Goal: Task Accomplishment & Management: Use online tool/utility

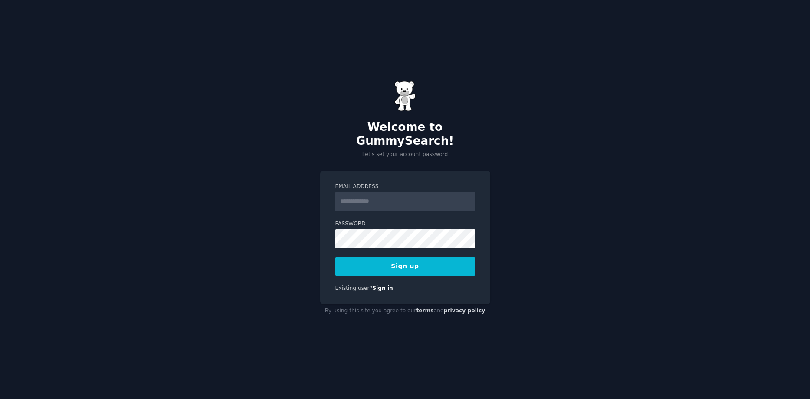
click at [377, 192] on input "Email Address" at bounding box center [405, 201] width 140 height 19
click at [379, 192] on input "Email Address" at bounding box center [405, 201] width 140 height 19
type input "**********"
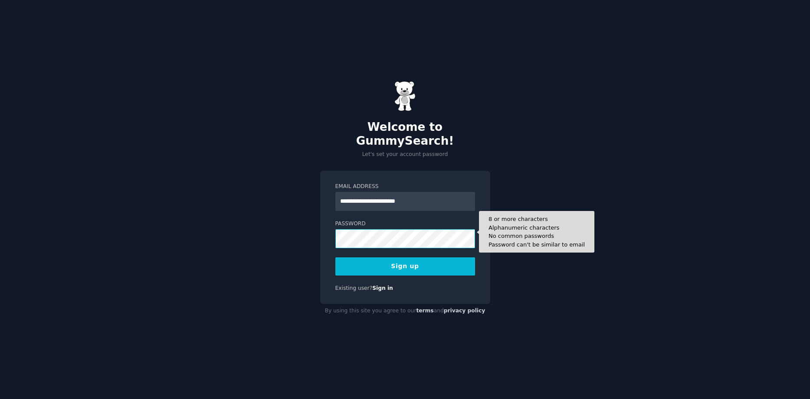
click at [335, 258] on button "Sign up" at bounding box center [405, 267] width 140 height 18
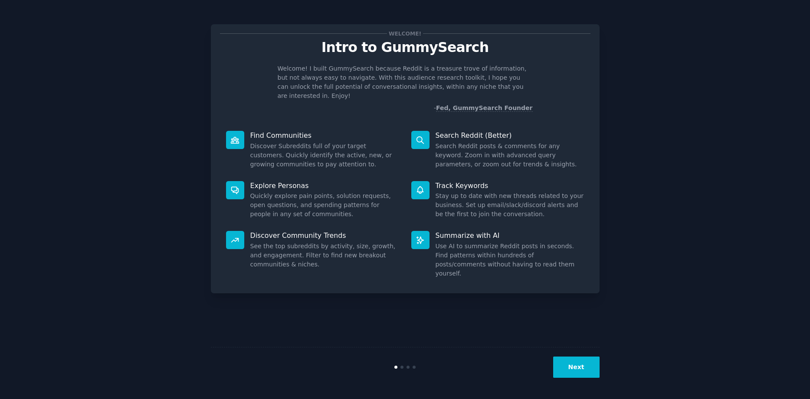
click at [574, 372] on button "Next" at bounding box center [576, 367] width 46 height 21
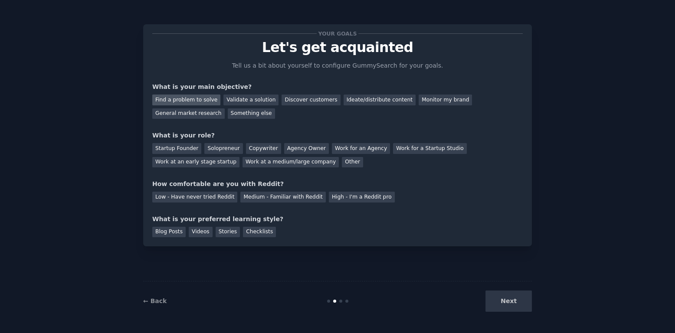
click at [194, 100] on div "Find a problem to solve" at bounding box center [186, 100] width 68 height 11
click at [201, 117] on div "General market research" at bounding box center [188, 113] width 72 height 11
click at [202, 100] on div "Find a problem to solve" at bounding box center [186, 100] width 68 height 11
click at [173, 147] on div "Startup Founder" at bounding box center [176, 148] width 49 height 11
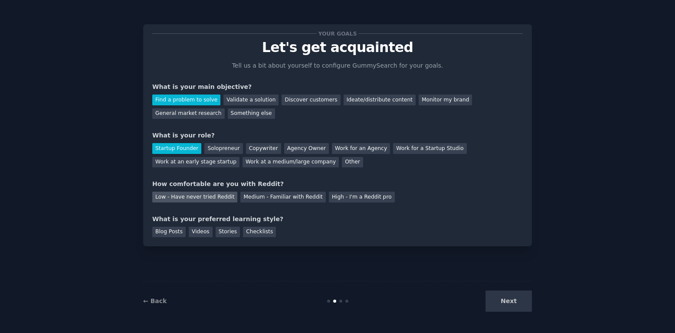
click at [199, 199] on div "Low - Have never tried Reddit" at bounding box center [194, 197] width 85 height 11
click at [197, 232] on div "Videos" at bounding box center [201, 232] width 24 height 11
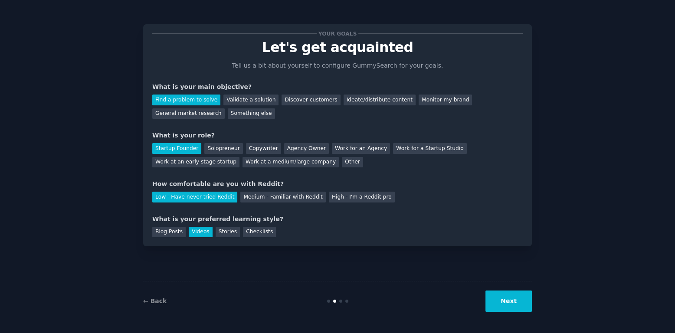
click at [505, 306] on button "Next" at bounding box center [508, 301] width 46 height 21
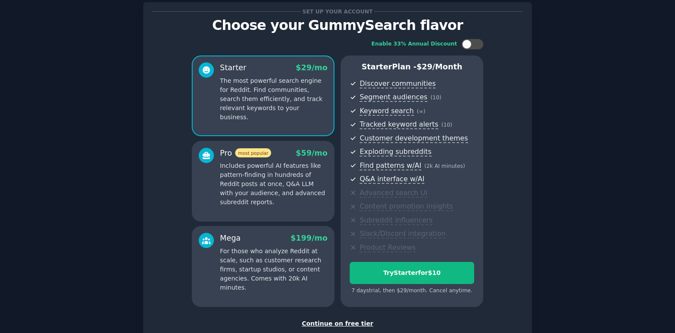
scroll to position [78, 0]
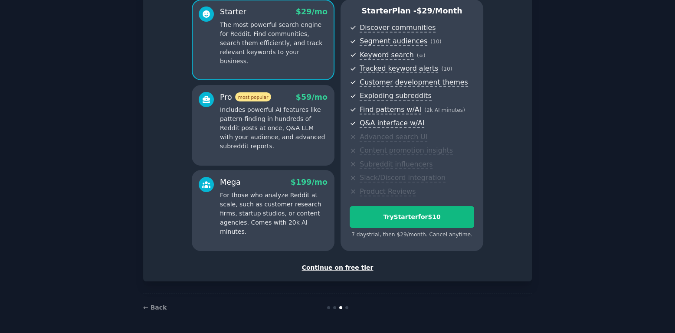
click at [589, 140] on div "Set up your account Choose your GummySearch flavor Enable 33% Annual Discount S…" at bounding box center [337, 127] width 650 height 387
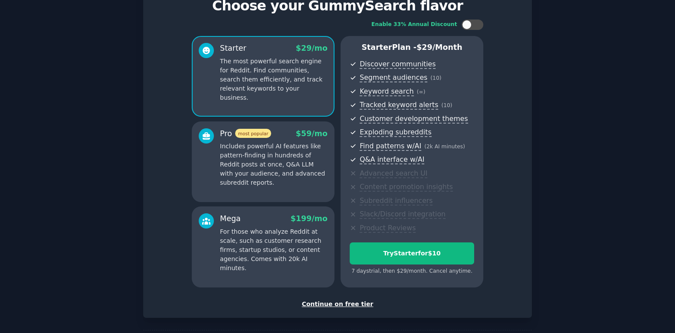
scroll to position [50, 0]
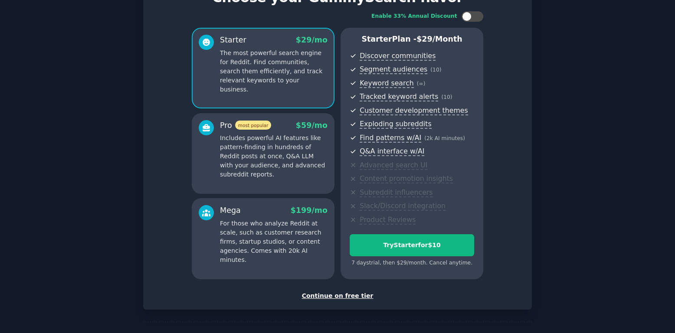
click at [350, 298] on div "Continue on free tier" at bounding box center [337, 295] width 370 height 9
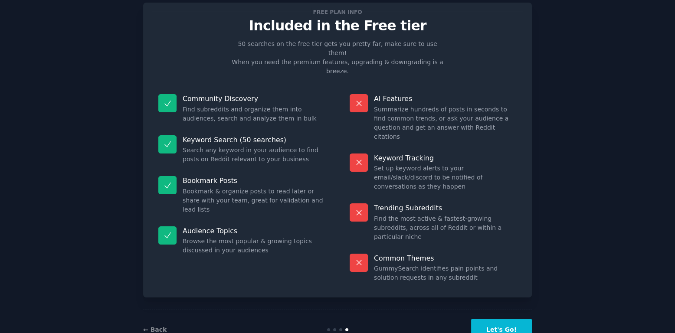
scroll to position [23, 0]
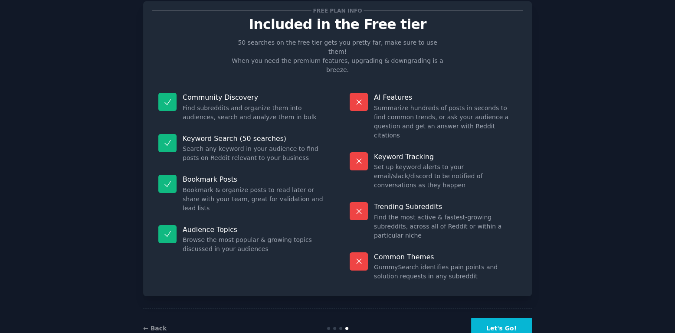
click at [302, 104] on dd "Find subreddits and organize them into audiences, search and analyze them in bu…" at bounding box center [254, 113] width 143 height 18
click at [318, 104] on dd "Find subreddits and organize them into audiences, search and analyze them in bu…" at bounding box center [254, 113] width 143 height 18
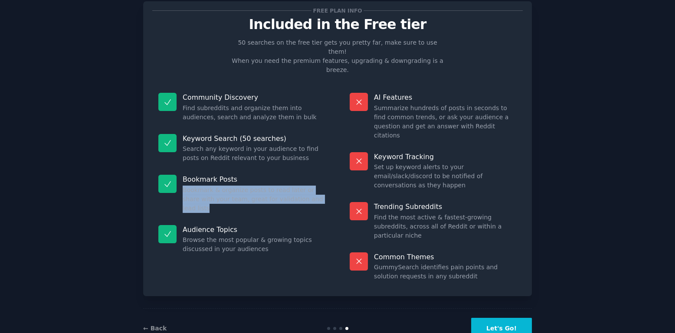
drag, startPoint x: 183, startPoint y: 180, endPoint x: 325, endPoint y: 193, distance: 141.9
click at [325, 193] on dd "Bookmark & organize posts to read later or share with your team, great for vali…" at bounding box center [254, 199] width 143 height 27
click at [322, 194] on div at bounding box center [322, 194] width 0 height 0
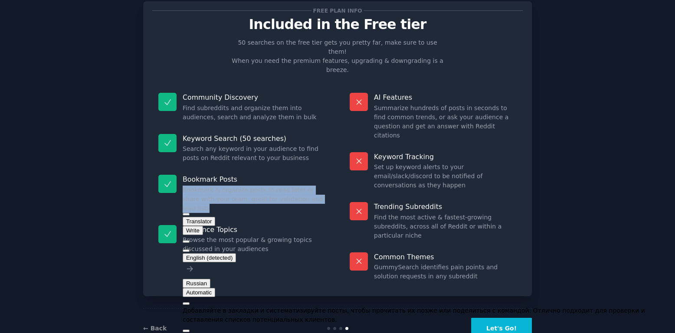
click at [285, 186] on dd "Bookmark & organize posts to read later or share with your team, great for vali…" at bounding box center [254, 199] width 143 height 27
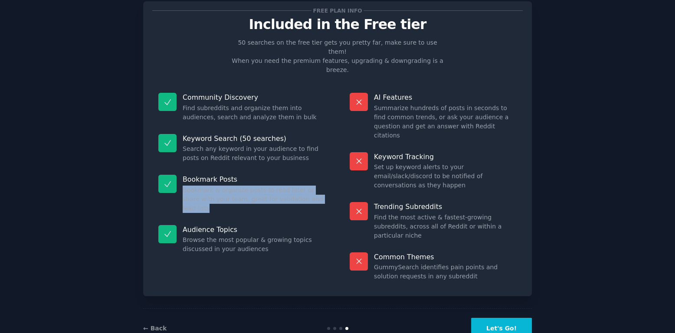
drag, startPoint x: 324, startPoint y: 192, endPoint x: 183, endPoint y: 181, distance: 140.9
click at [183, 186] on dd "Bookmark & organize posts to read later or share with your team, great for vali…" at bounding box center [254, 199] width 143 height 27
click at [182, 163] on div at bounding box center [182, 163] width 0 height 0
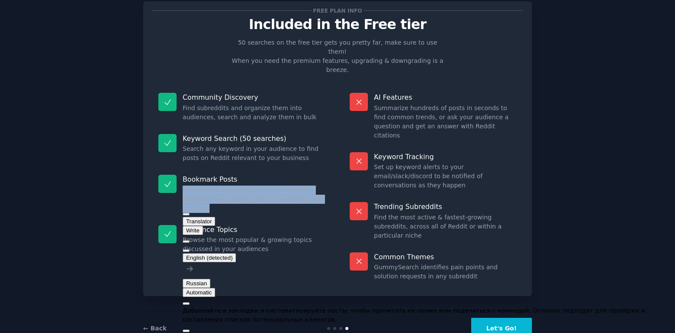
click at [320, 189] on dd "Bookmark & organize posts to read later or share with your team, great for vali…" at bounding box center [254, 199] width 143 height 27
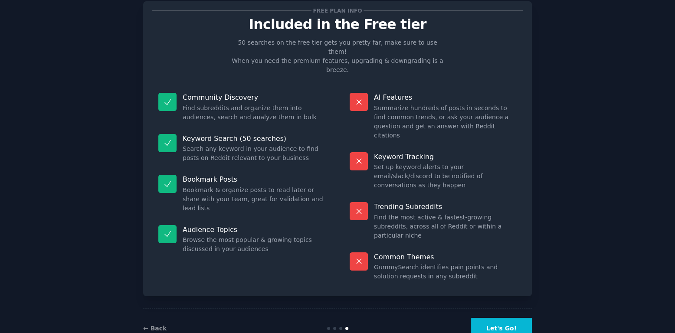
click at [306, 189] on dd "Bookmark & organize posts to read later or share with your team, great for vali…" at bounding box center [254, 199] width 143 height 27
click at [267, 187] on dd "Bookmark & organize posts to read later or share with your team, great for vali…" at bounding box center [254, 199] width 143 height 27
drag, startPoint x: 264, startPoint y: 233, endPoint x: 182, endPoint y: 222, distance: 83.1
click at [182, 222] on div "Audience Topics Browse the most popular & growing topics discussed in your audi…" at bounding box center [241, 239] width 179 height 41
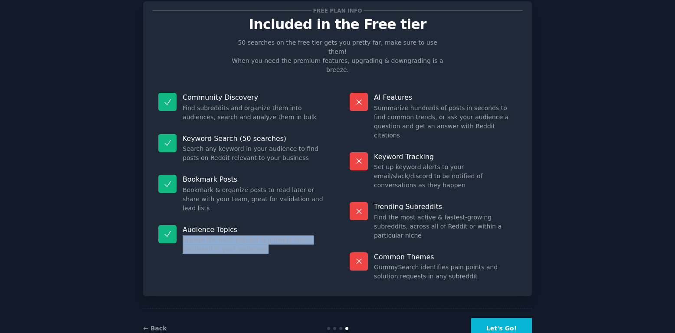
click at [182, 204] on div at bounding box center [182, 204] width 0 height 0
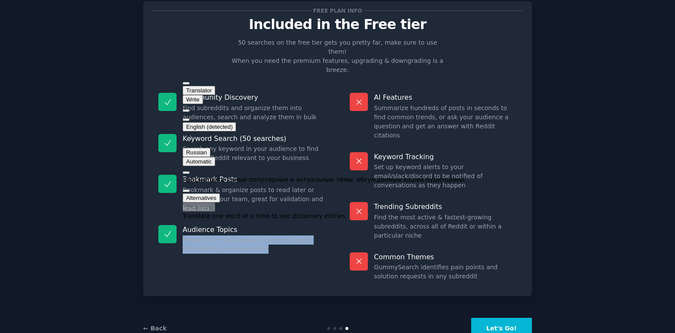
click at [270, 235] on dd "Browse the most popular & growing topics discussed in your audiences" at bounding box center [254, 244] width 143 height 18
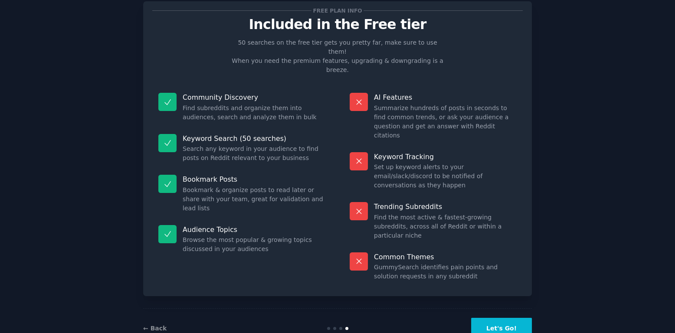
click at [585, 162] on div "Free plan info Included in the Free tier 50 searches on the free tier gets you …" at bounding box center [337, 168] width 650 height 359
click at [516, 318] on button "Let's Go!" at bounding box center [501, 328] width 61 height 21
